Goal: Task Accomplishment & Management: Manage account settings

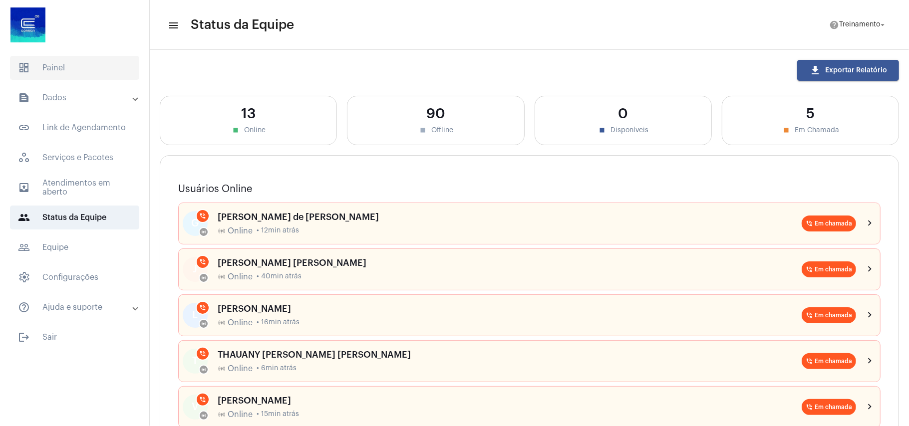
click at [60, 65] on span "dashboard Painel" at bounding box center [74, 68] width 129 height 24
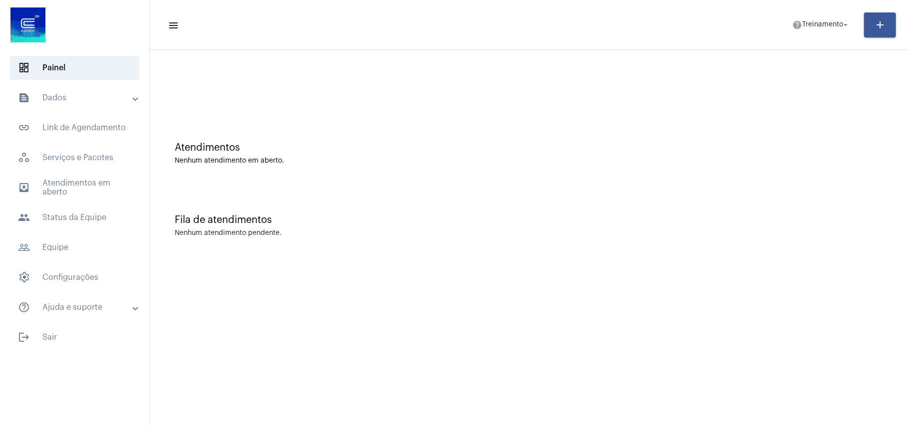
click at [542, 251] on div "Fila de atendimentos Nenhum atendimento pendente." at bounding box center [529, 221] width 749 height 72
click at [55, 98] on mat-panel-title "text_snippet_outlined Dados" at bounding box center [75, 98] width 115 height 12
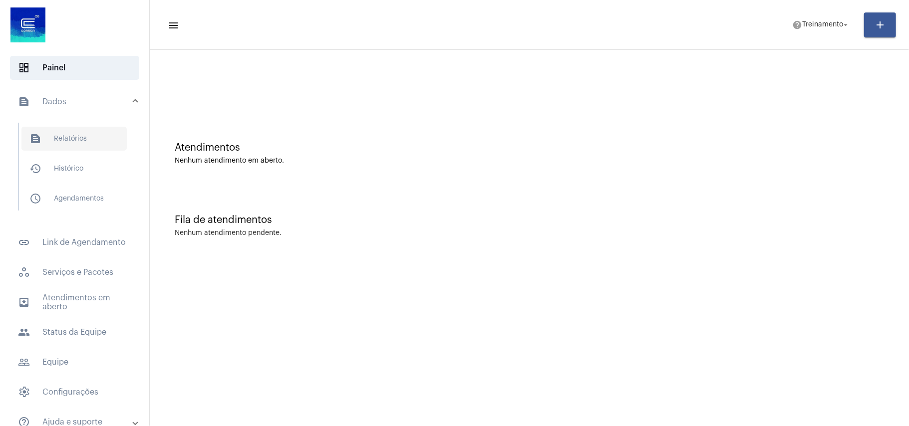
click at [62, 134] on span "text_snippet_outlined Relatórios" at bounding box center [73, 139] width 105 height 24
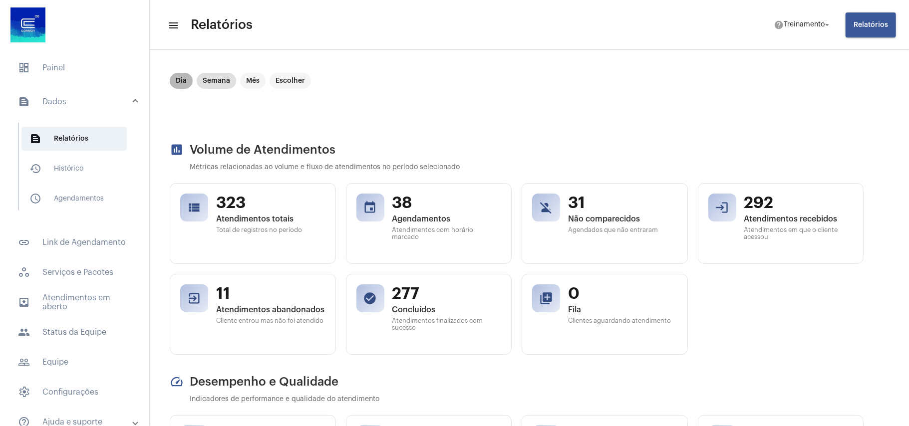
click at [178, 78] on mat-chip "Dia" at bounding box center [181, 81] width 23 height 16
click at [250, 313] on span "Atendimentos abandonados" at bounding box center [270, 308] width 109 height 9
click at [282, 318] on span "Cliente entrou mas não foi atendido" at bounding box center [270, 319] width 109 height 7
click at [196, 297] on mat-icon "exit_to_app" at bounding box center [194, 297] width 14 height 14
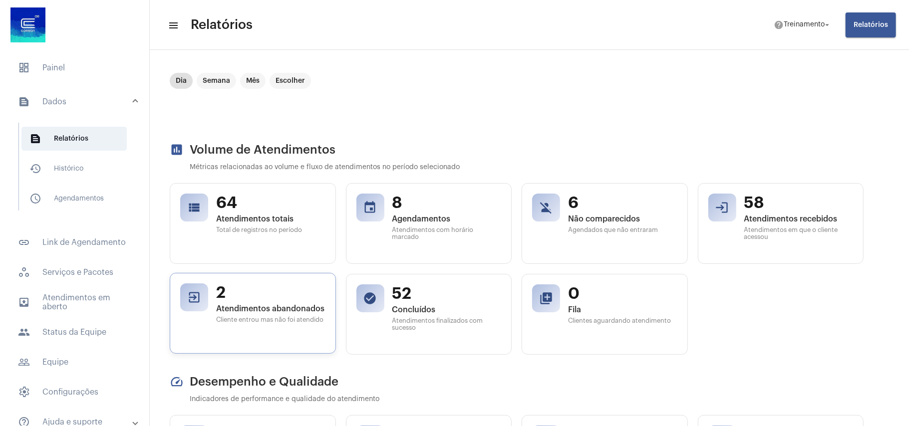
click at [196, 297] on mat-icon "exit_to_app" at bounding box center [194, 297] width 14 height 14
click at [859, 26] on span "Relatórios" at bounding box center [870, 24] width 34 height 7
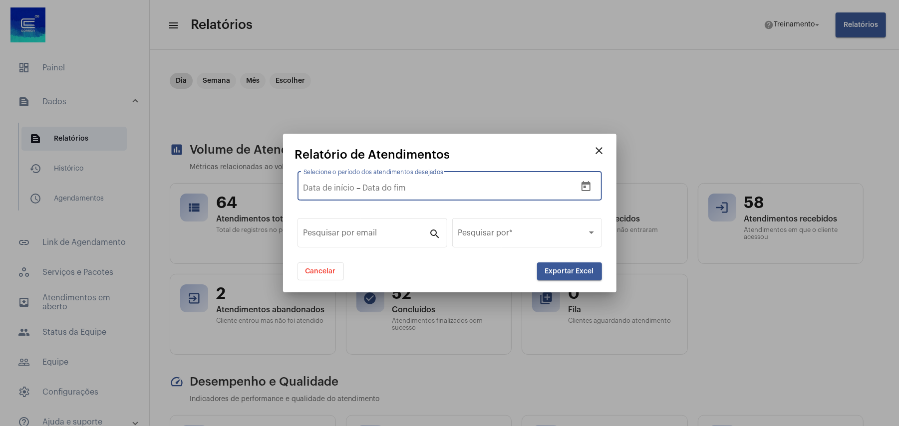
click at [348, 186] on input "Selecione o período dos atendimentos desejados" at bounding box center [328, 188] width 51 height 9
type input "24/9/2025"
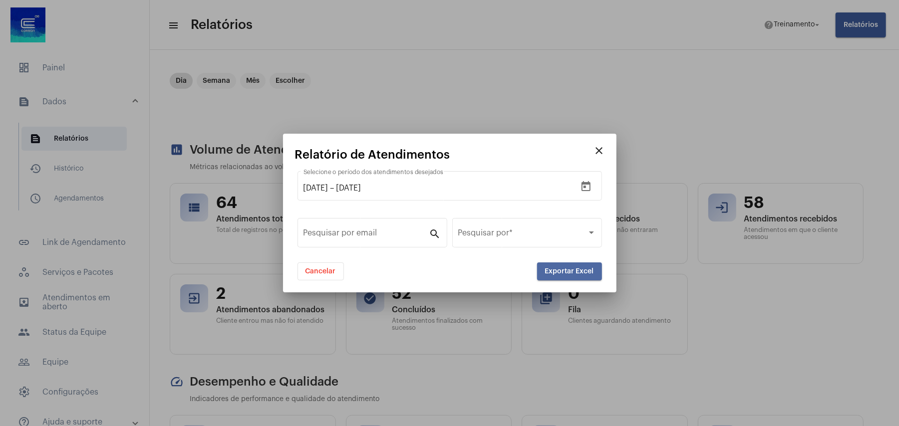
click at [571, 271] on span "Exportar Excel" at bounding box center [569, 271] width 49 height 7
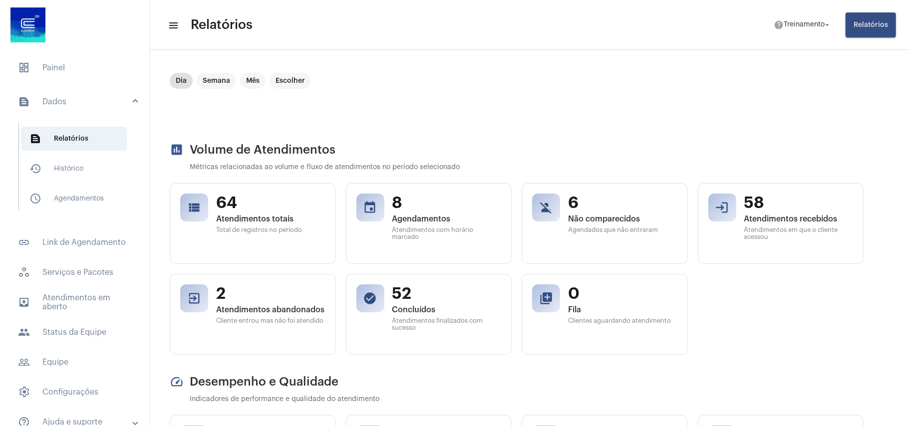
click at [823, 294] on div "view_list 64 Atendimentos totais Total de registros no período event 8 Agendame…" at bounding box center [517, 269] width 694 height 172
drag, startPoint x: 800, startPoint y: 318, endPoint x: 657, endPoint y: 146, distance: 223.3
click at [799, 319] on div "view_list 64 Atendimentos totais Total de registros no período event 8 Agendame…" at bounding box center [517, 269] width 694 height 172
click at [74, 68] on span "dashboard Painel" at bounding box center [74, 68] width 129 height 24
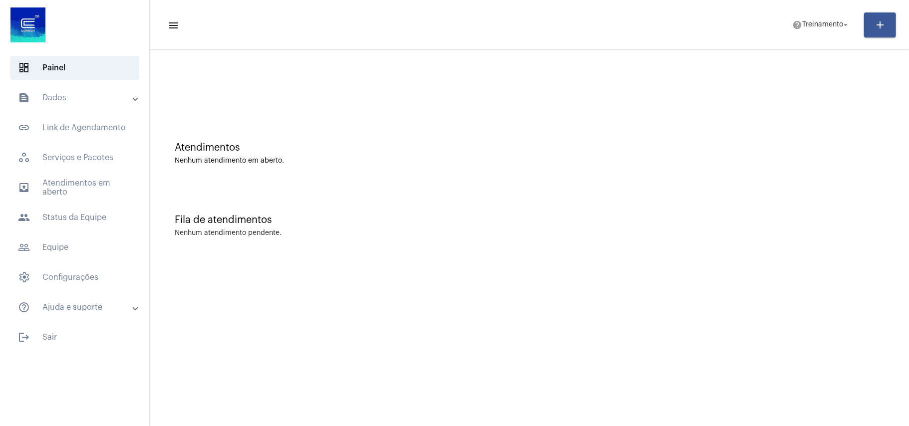
click at [596, 223] on div "Fila de atendimentos" at bounding box center [529, 220] width 709 height 11
click at [75, 239] on span "people_outline Equipe" at bounding box center [74, 248] width 129 height 24
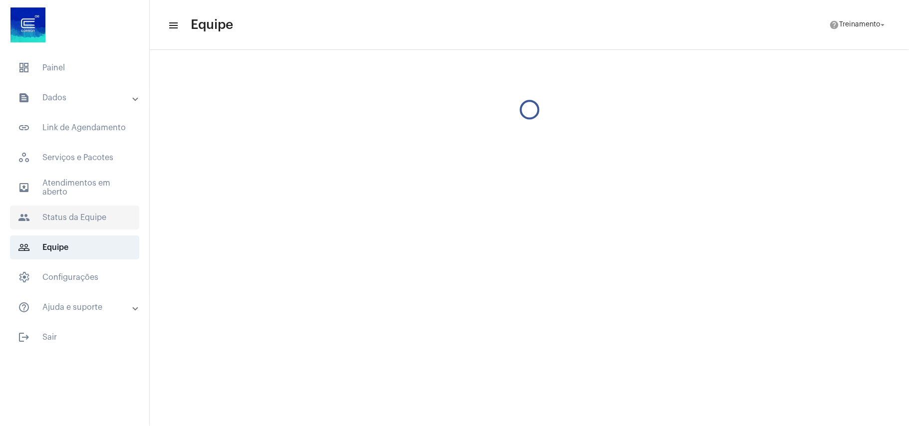
click at [95, 222] on span "people Status da Equipe" at bounding box center [74, 218] width 129 height 24
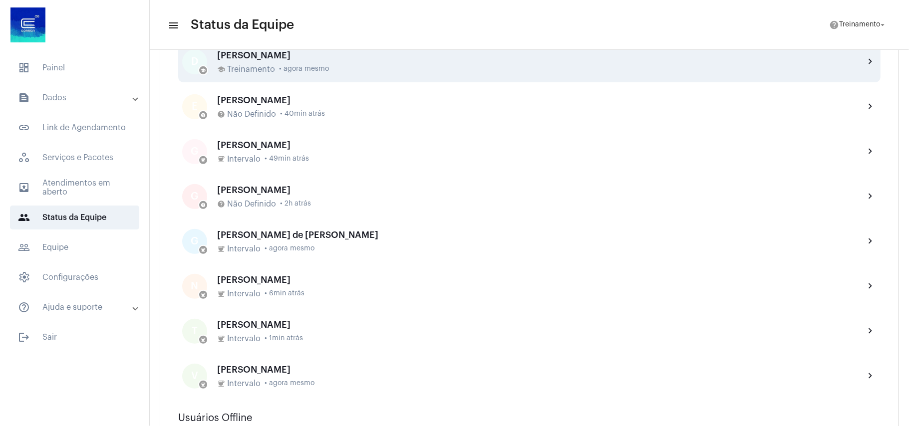
scroll to position [399, 0]
